Goal: Task Accomplishment & Management: Manage account settings

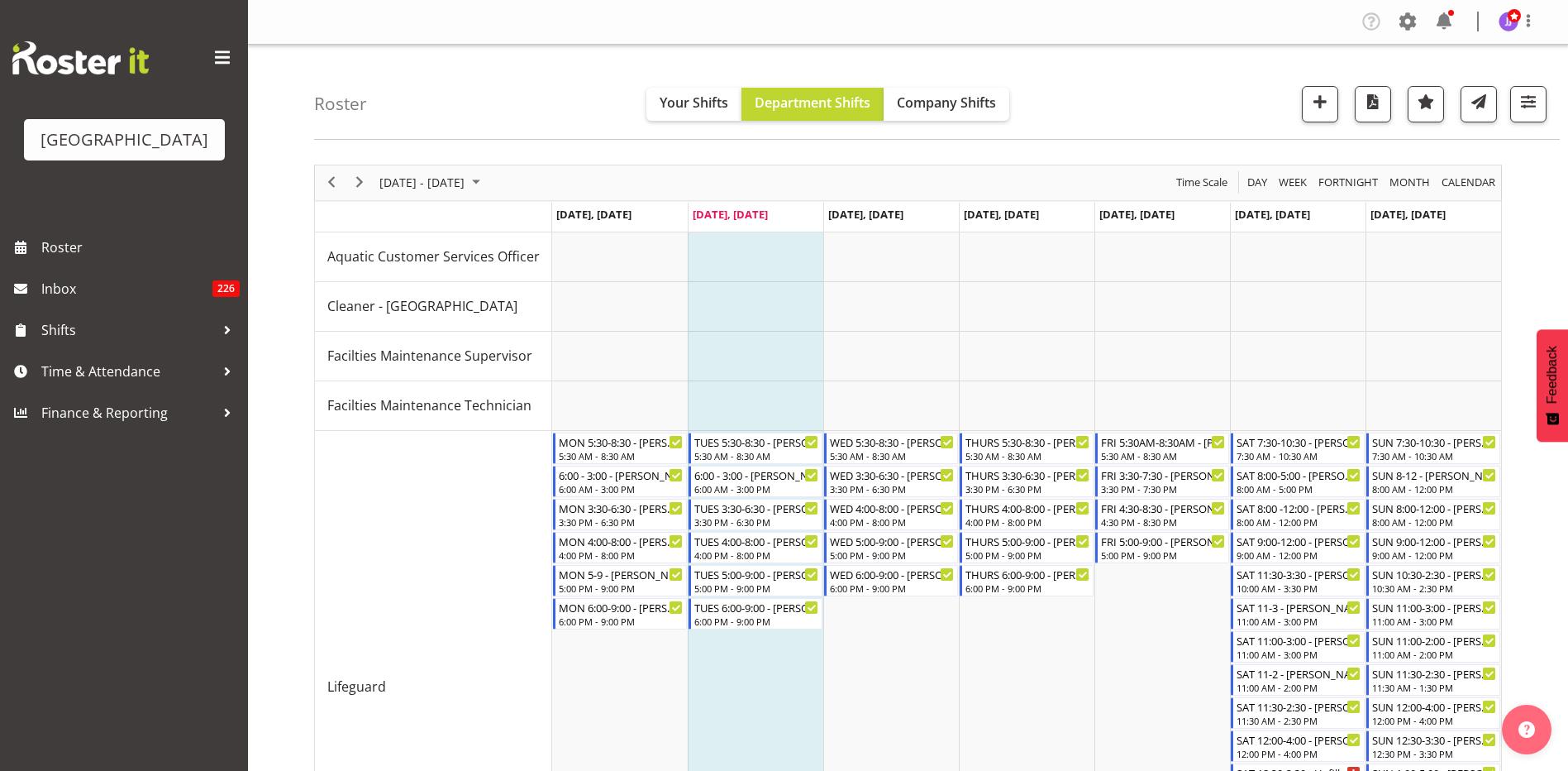
click at [1394, 18] on div "Company Settings Roles & Skills Tasks Jobs Employees Locations & Departments Ac…" at bounding box center [1455, 22] width 194 height 27
click at [1411, 25] on span at bounding box center [1408, 22] width 26 height 26
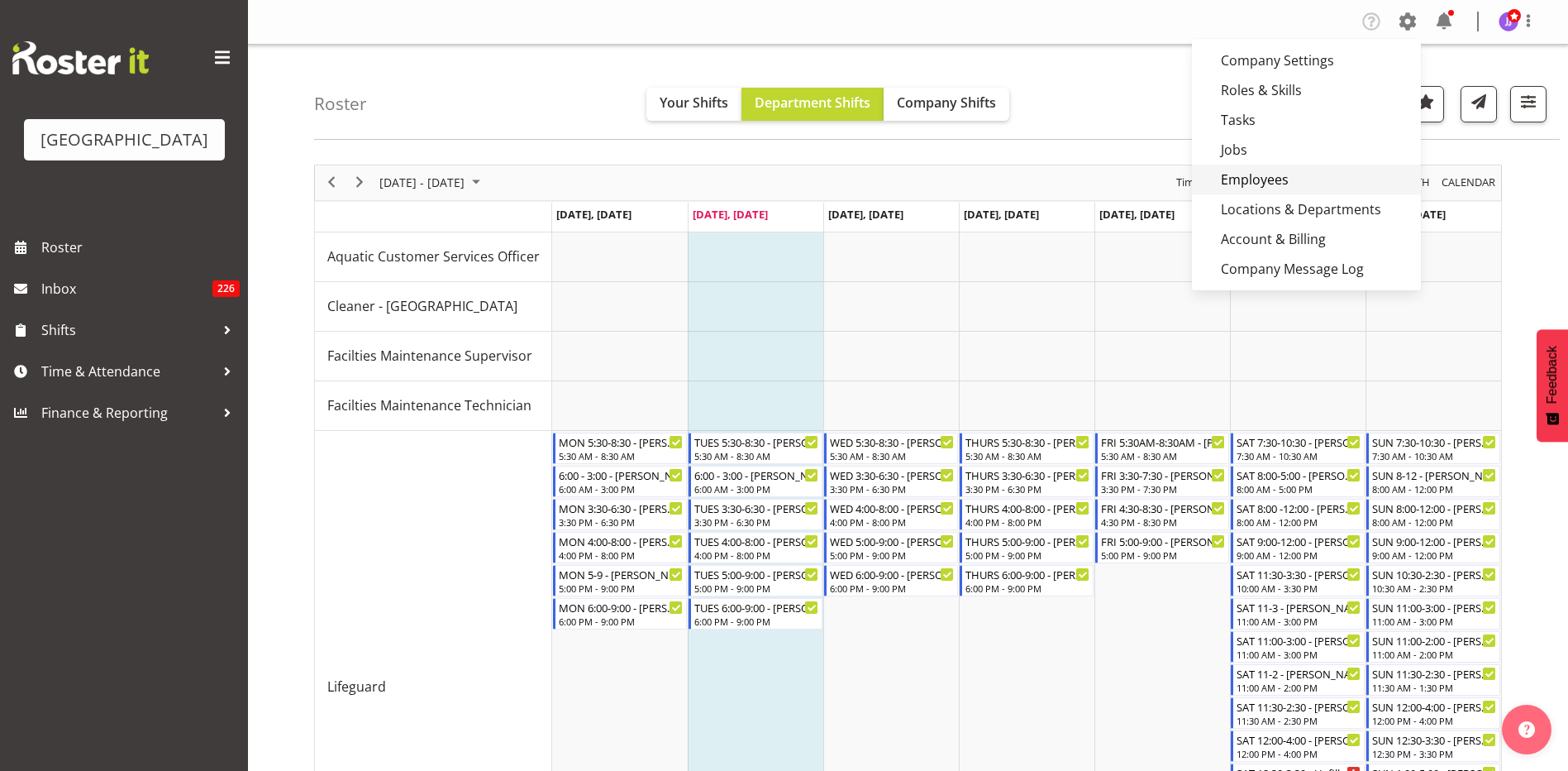
click at [1342, 186] on link "Employees" at bounding box center [1306, 180] width 229 height 30
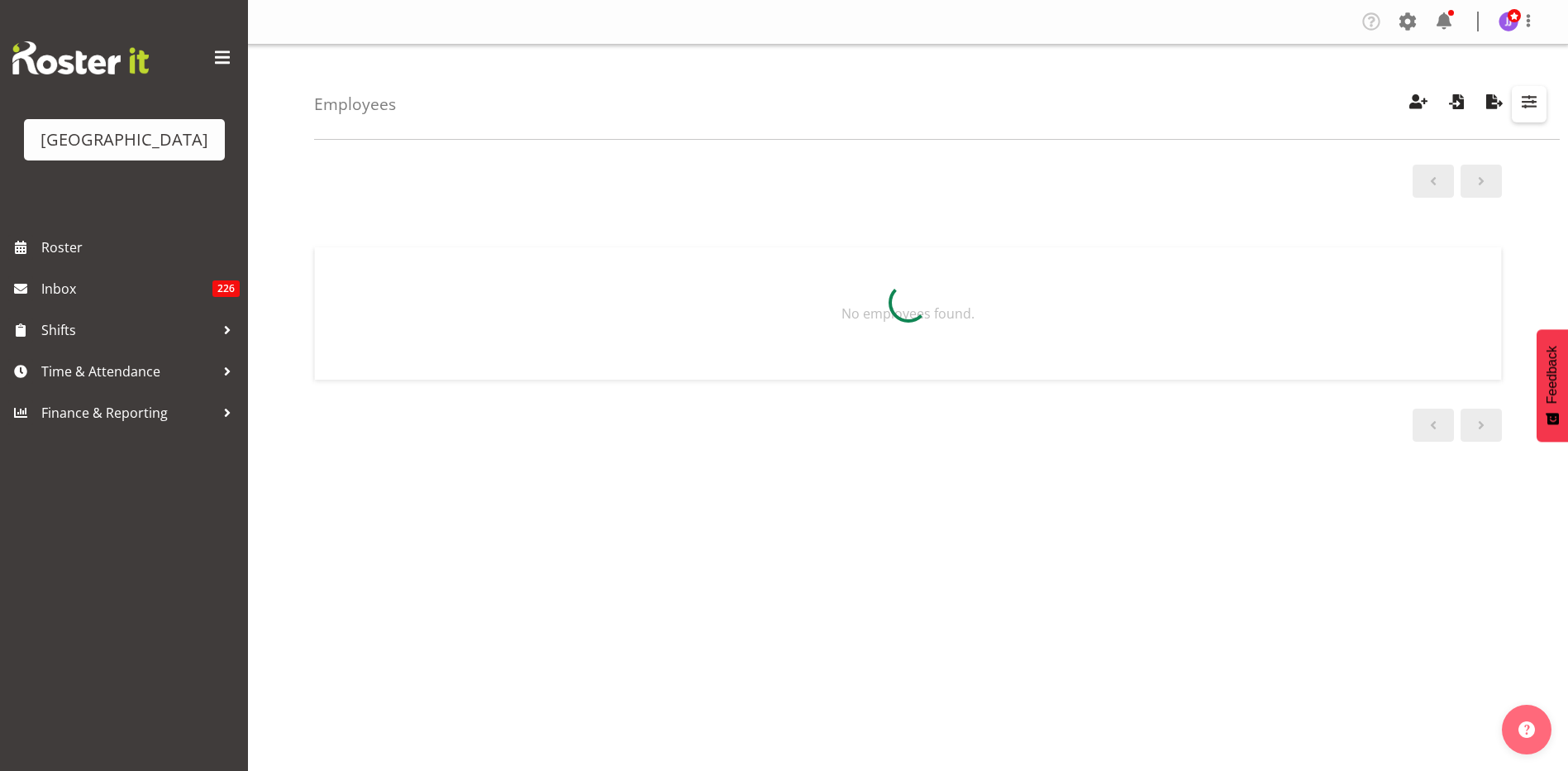
click at [1531, 103] on span "button" at bounding box center [1529, 101] width 22 height 22
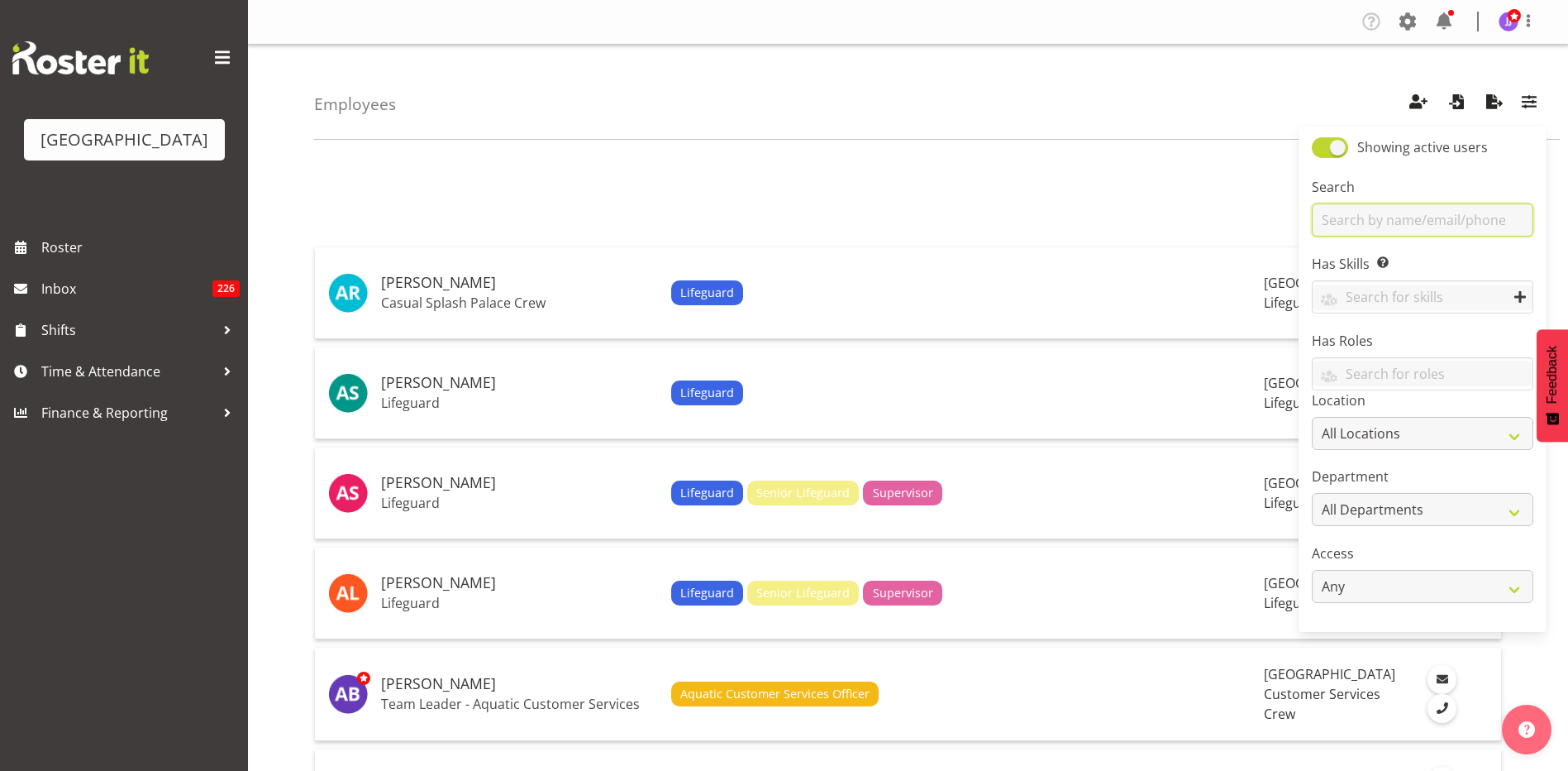
click at [1382, 214] on input "text" at bounding box center [1422, 219] width 222 height 33
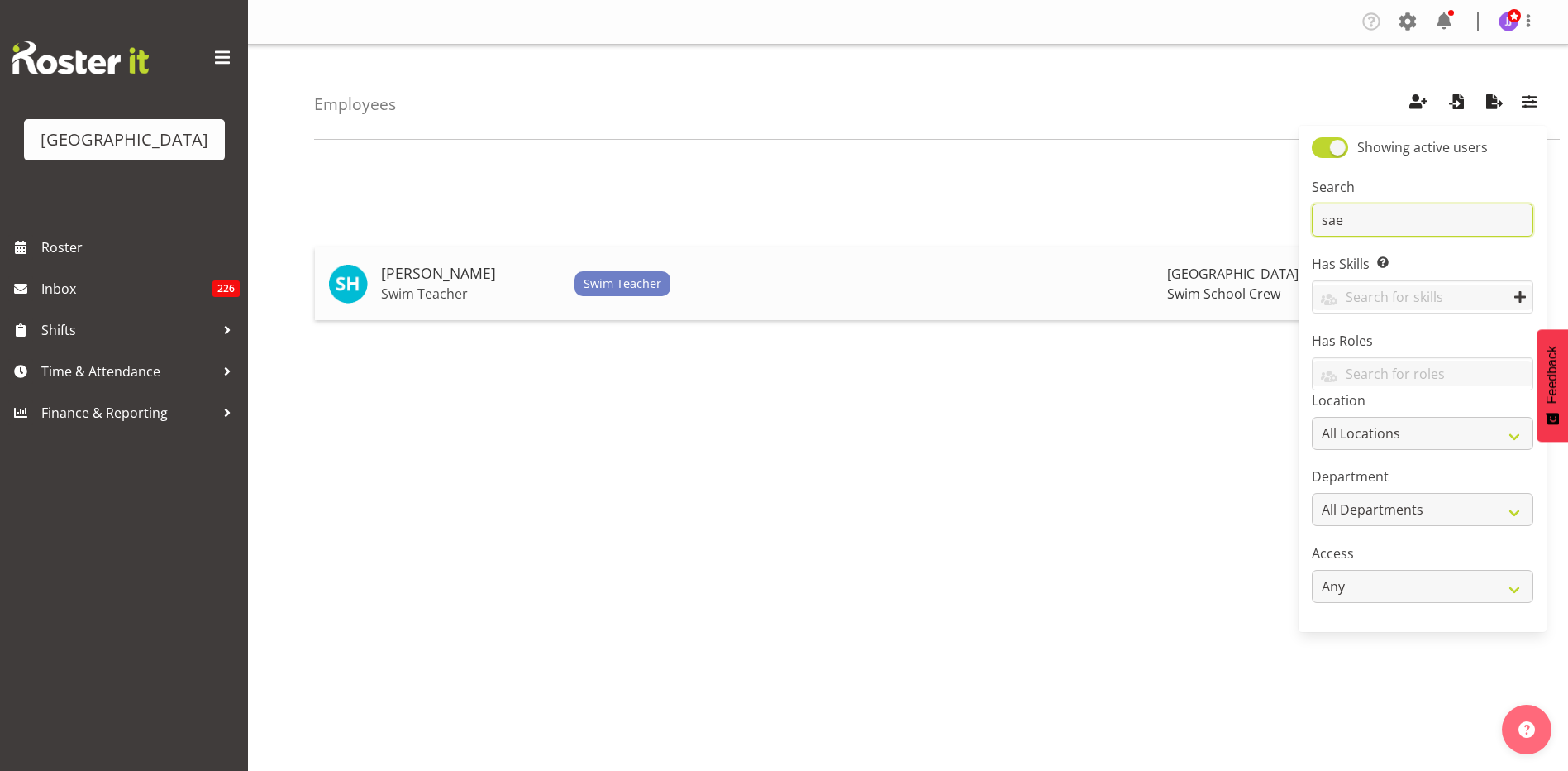
type input "sae"
click at [942, 286] on div "Swim Teacher" at bounding box center [864, 284] width 580 height 25
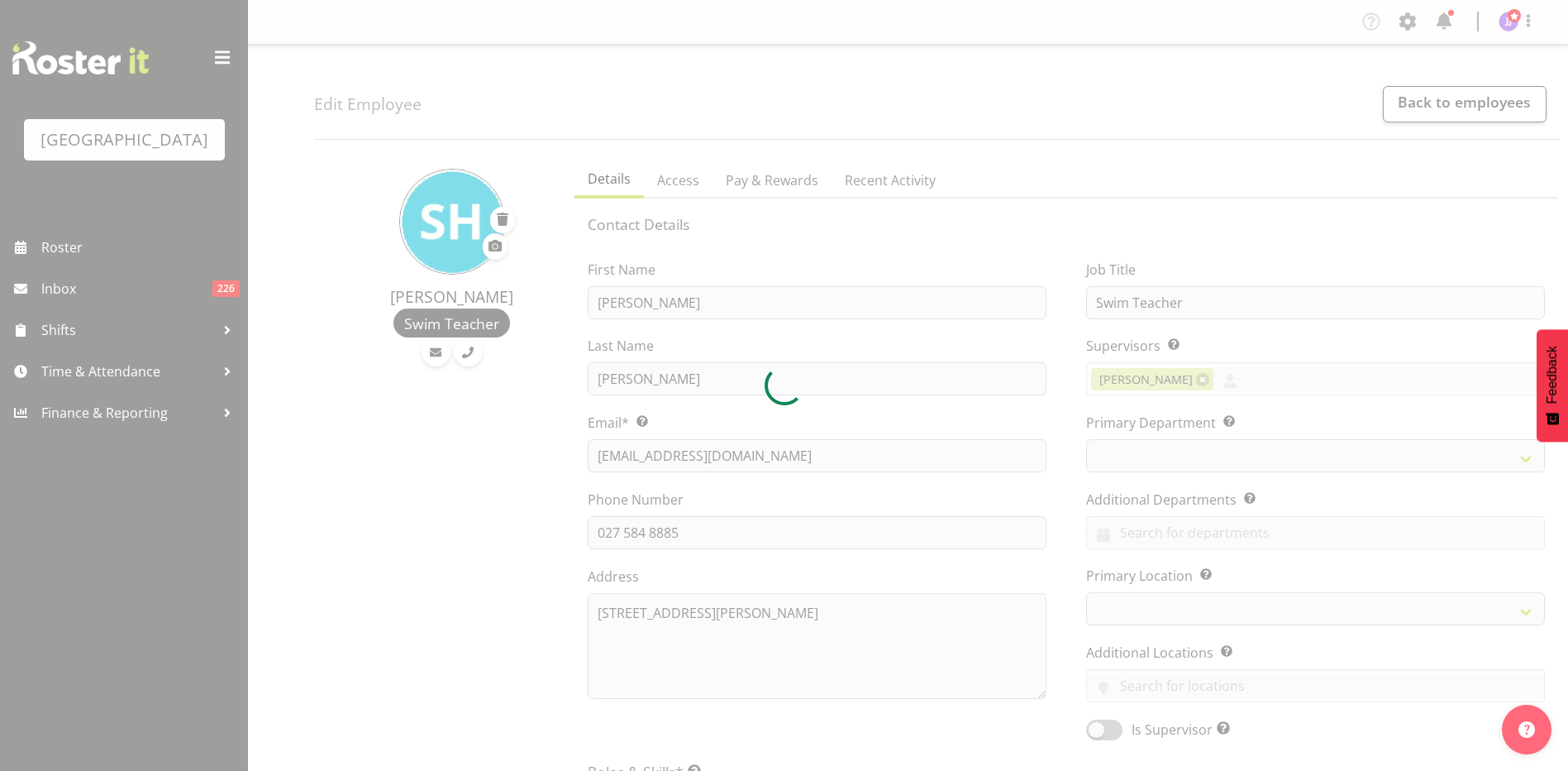
select select "TimelineWeek"
select select
select select "113"
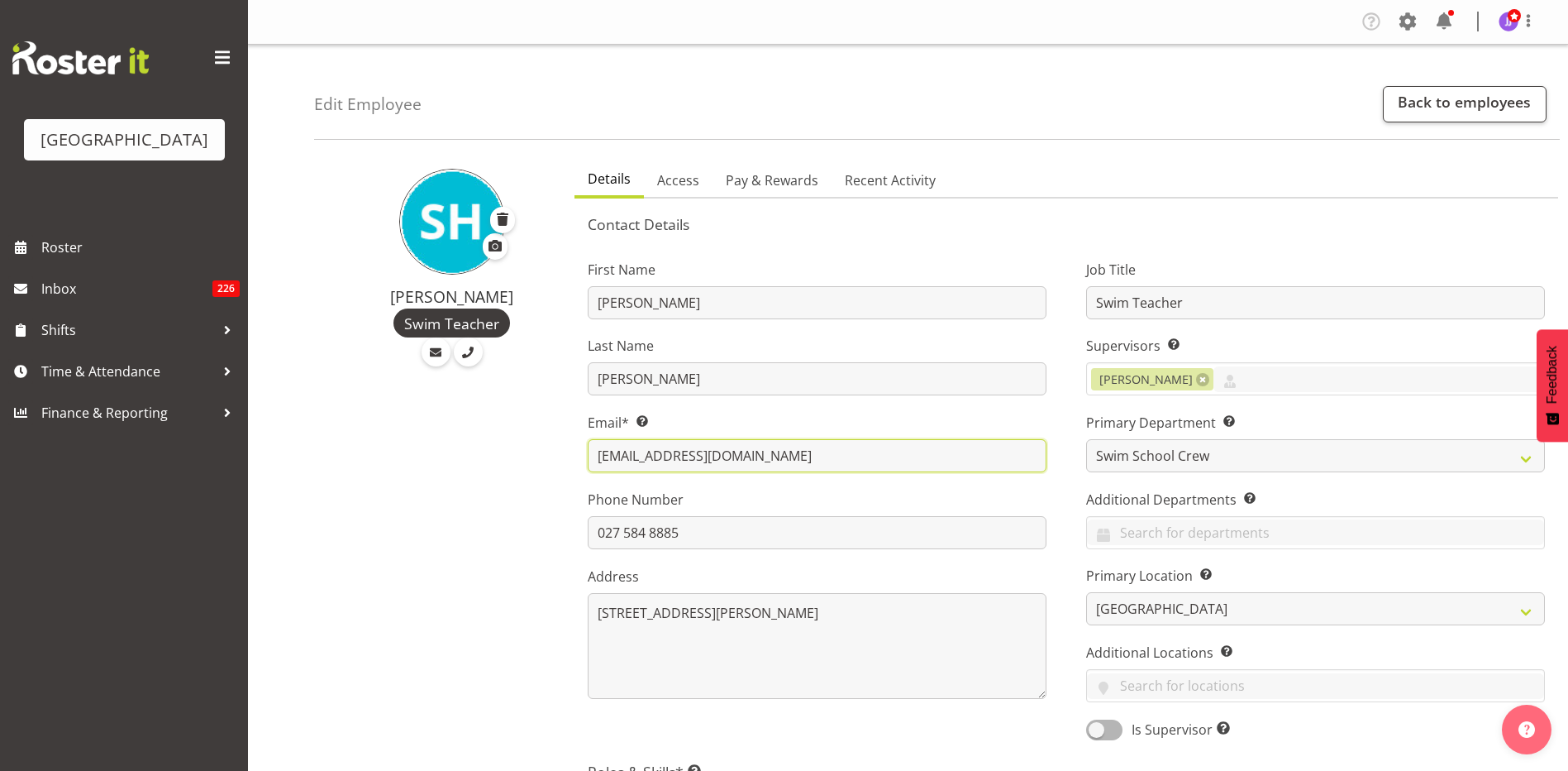
drag, startPoint x: 795, startPoint y: 458, endPoint x: 458, endPoint y: 441, distance: 337.4
